Goal: Information Seeking & Learning: Learn about a topic

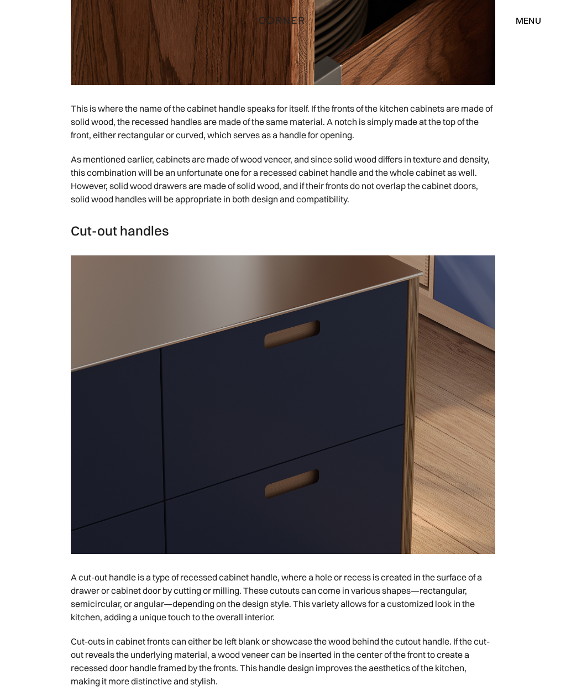
scroll to position [3531, 0]
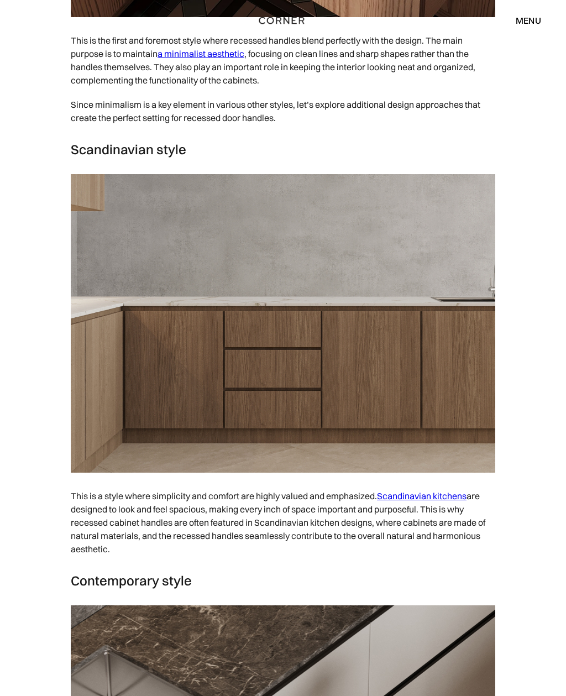
scroll to position [4676, 0]
click at [419, 502] on link "Scandinavian kitchens" at bounding box center [422, 496] width 90 height 11
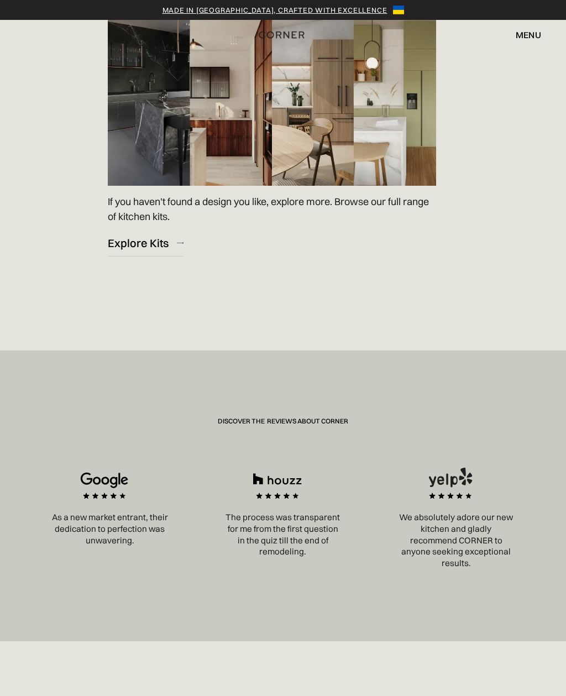
scroll to position [1711, 0]
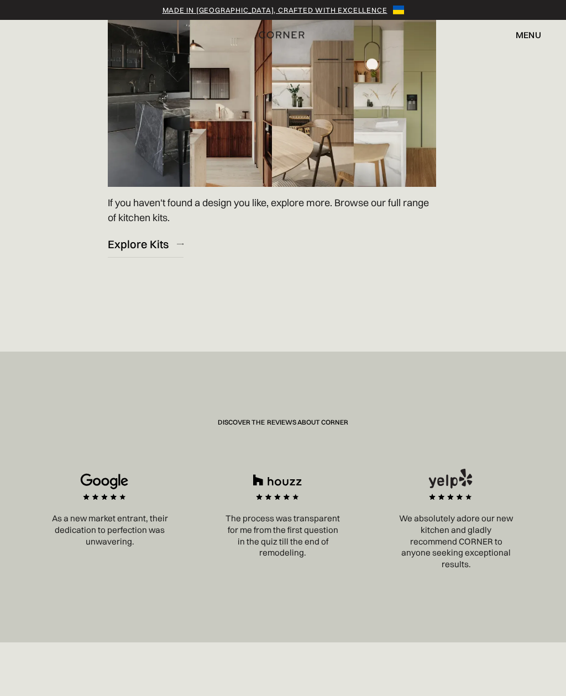
click at [157, 252] on div "Explore Kits" at bounding box center [138, 244] width 61 height 15
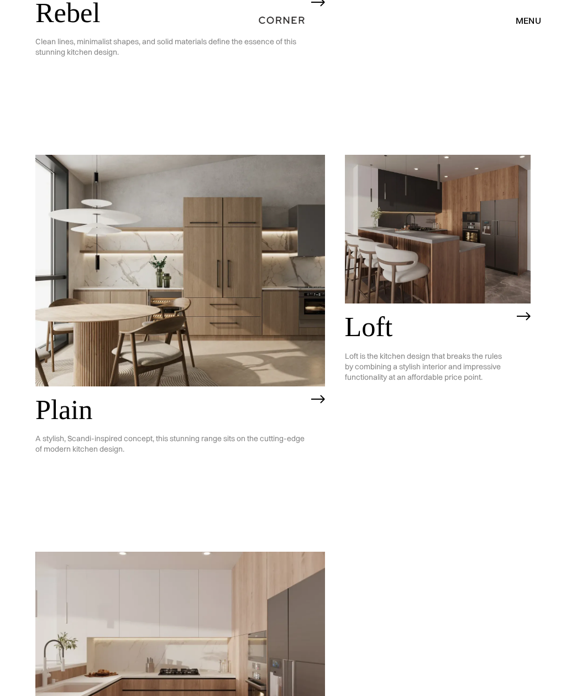
scroll to position [2003, 0]
click at [189, 552] on img at bounding box center [180, 668] width 290 height 232
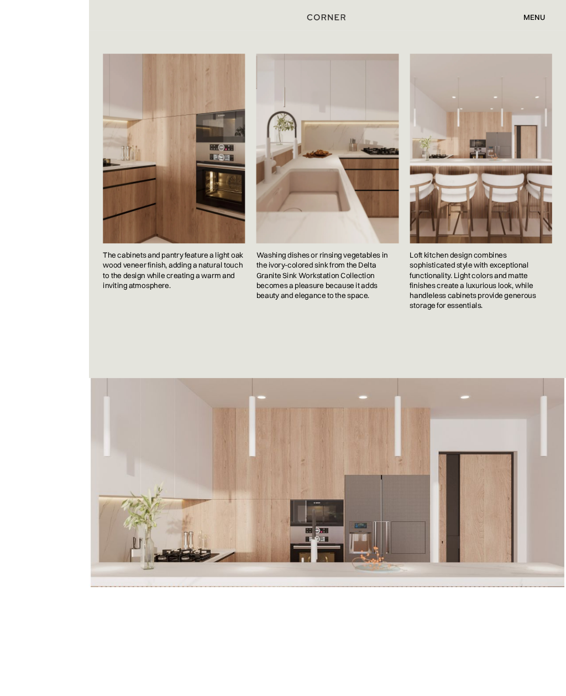
scroll to position [2128, 0]
